Goal: Information Seeking & Learning: Find specific fact

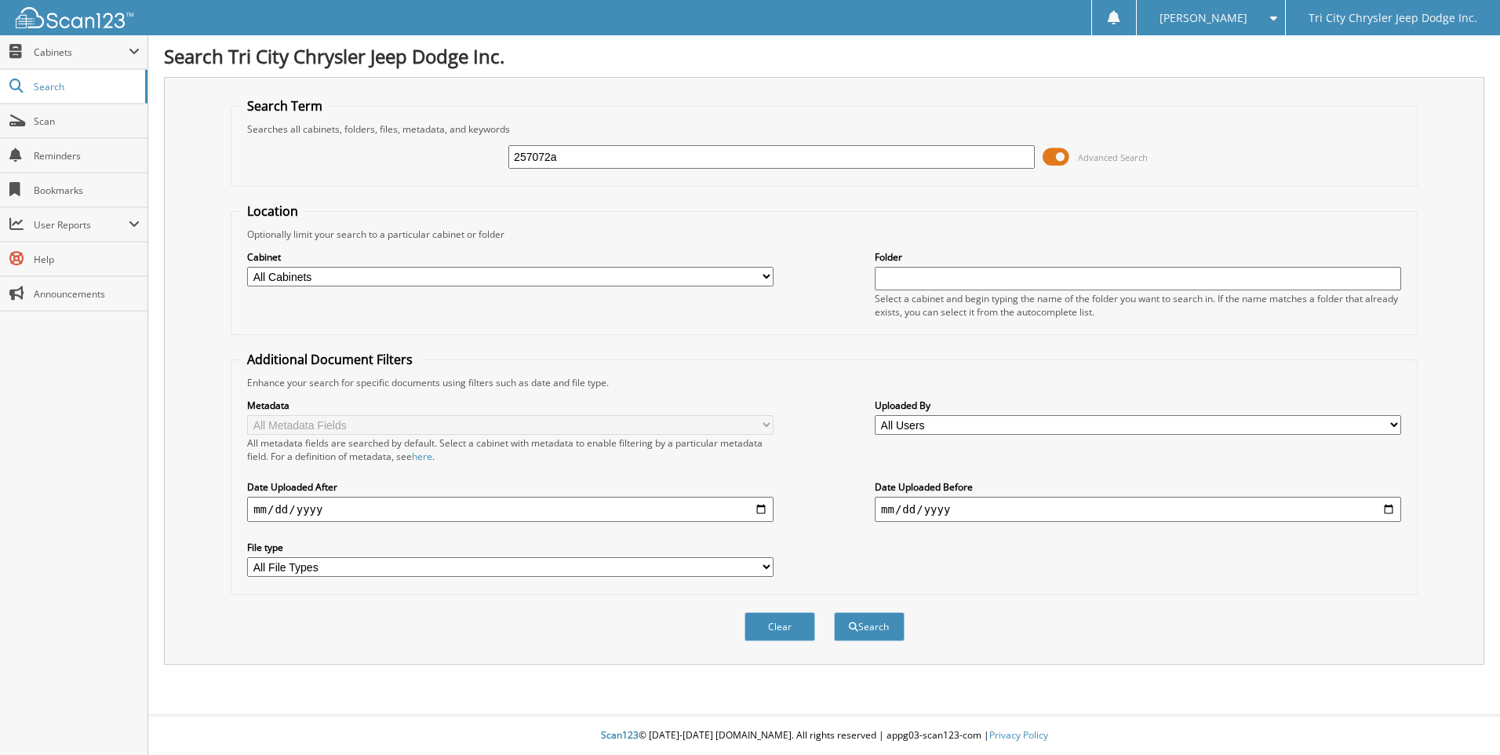
type input "257072a"
click at [834, 612] on button "Search" at bounding box center [869, 626] width 71 height 29
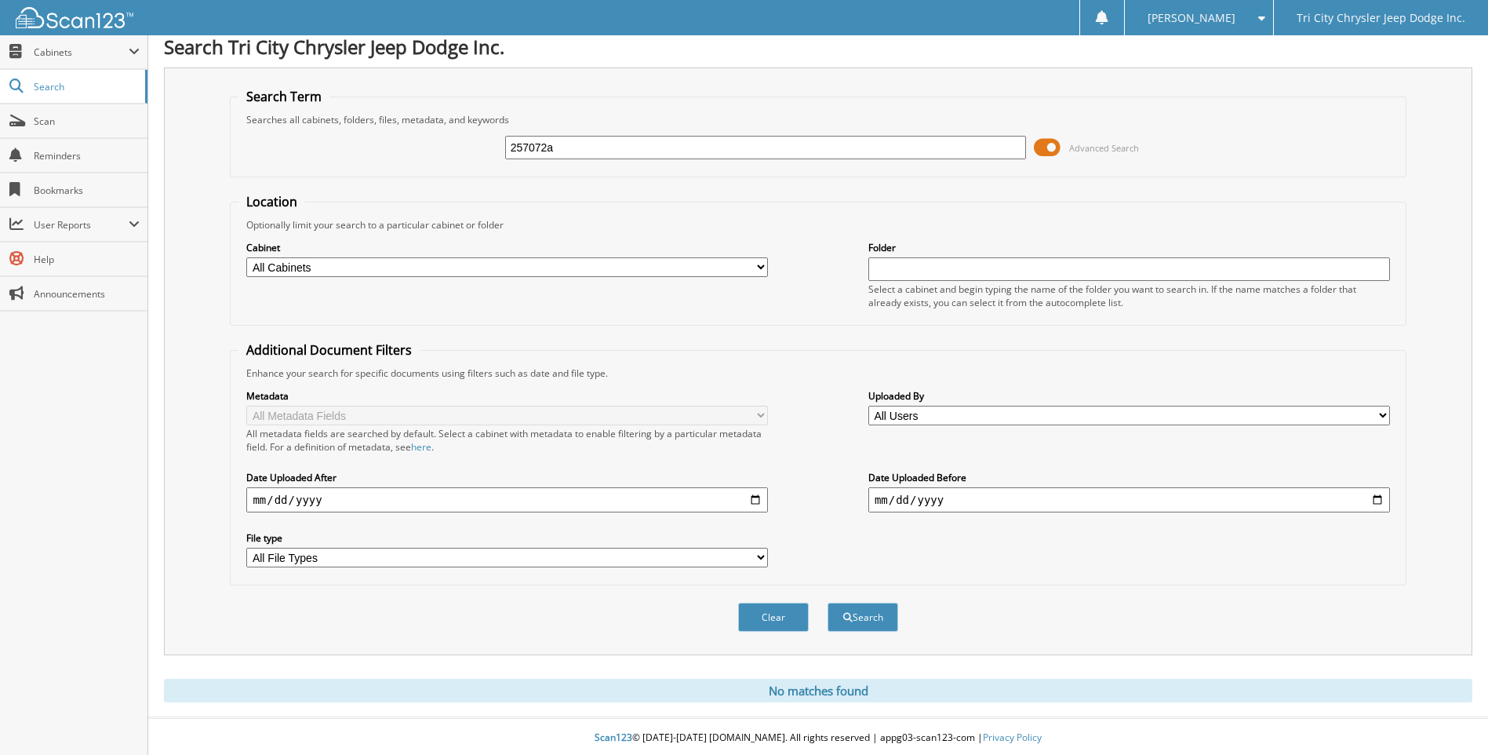
scroll to position [13, 0]
click at [592, 149] on input "257072a" at bounding box center [766, 145] width 522 height 24
type input "257072"
click at [828, 600] on button "Search" at bounding box center [863, 614] width 71 height 29
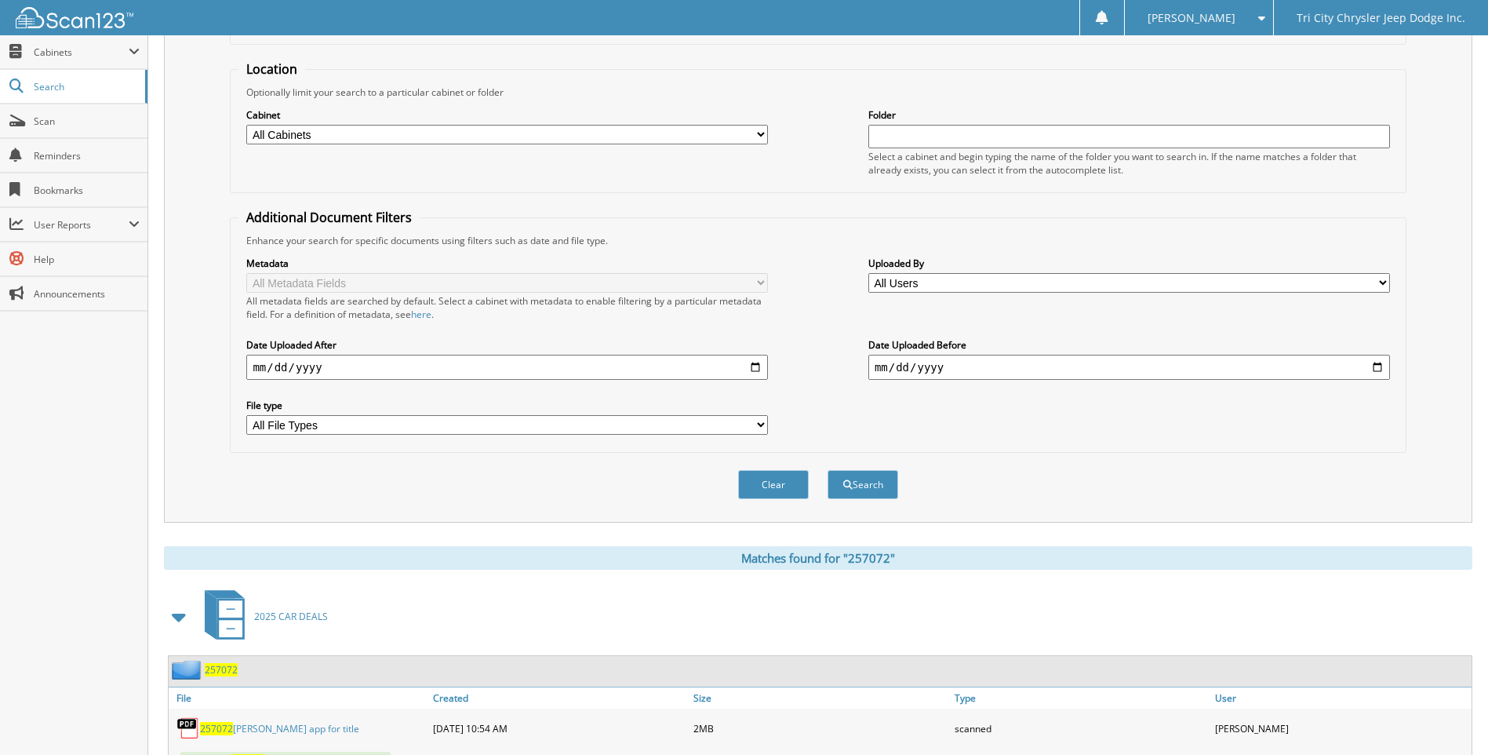
scroll to position [275, 0]
